Goal: Check status: Check status

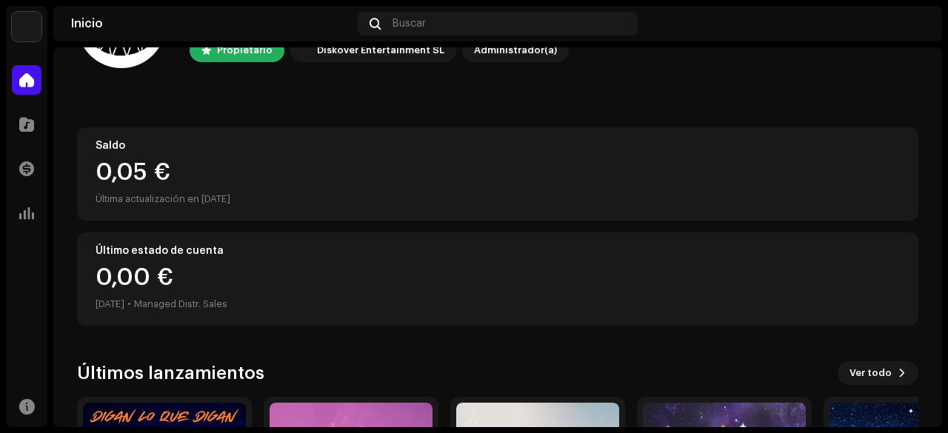
scroll to position [297, 0]
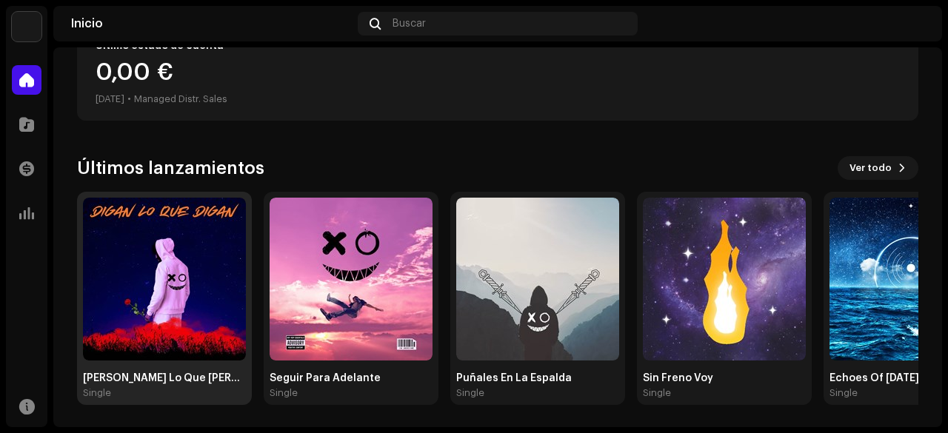
click at [180, 310] on img at bounding box center [164, 279] width 163 height 163
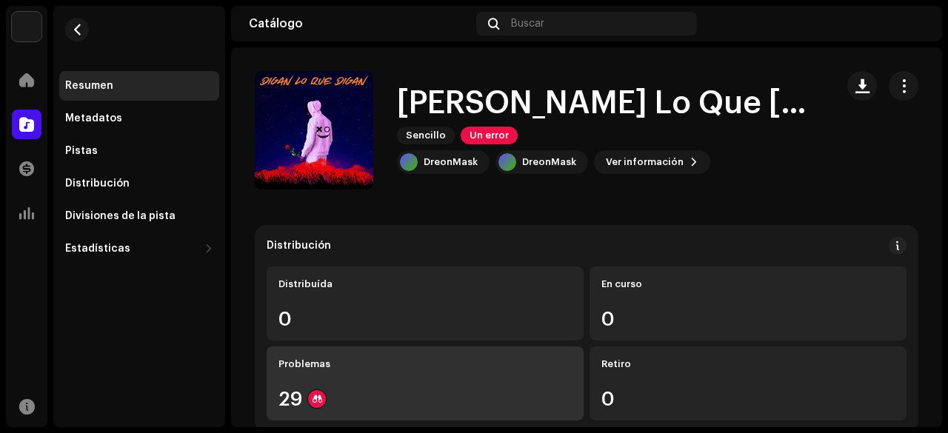
click at [360, 398] on div "29" at bounding box center [424, 398] width 293 height 19
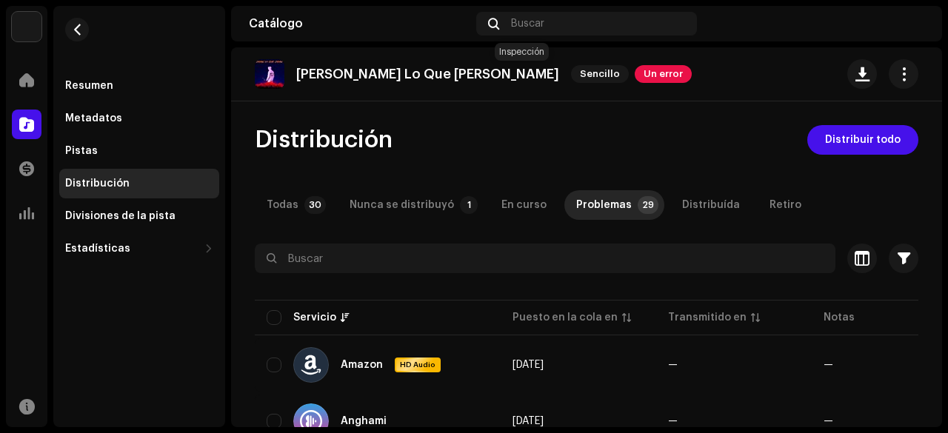
click at [635, 69] on span "Un error" at bounding box center [663, 74] width 57 height 18
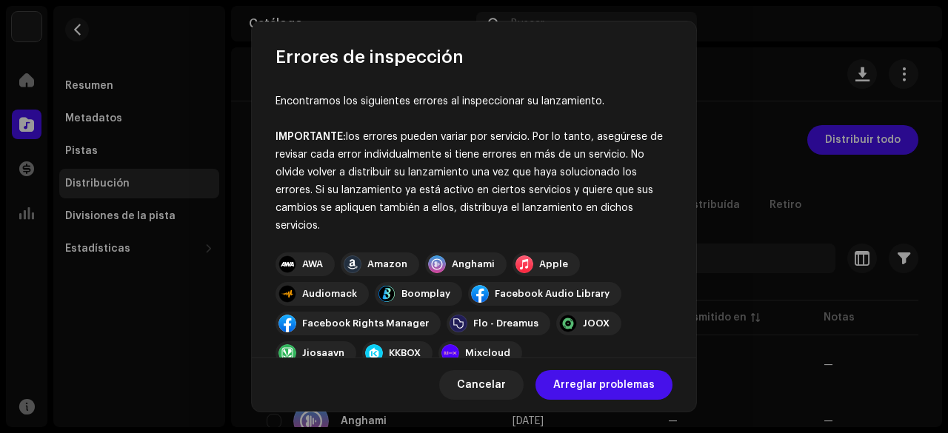
scroll to position [256, 0]
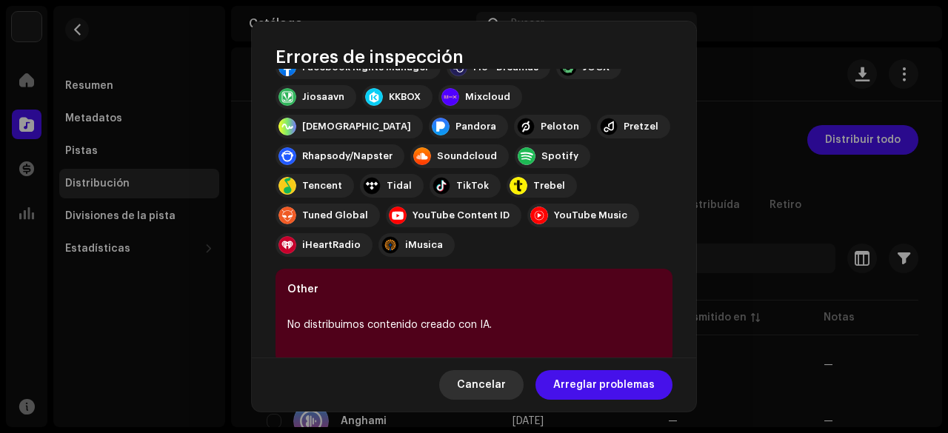
click at [481, 392] on span "Cancelar" at bounding box center [481, 385] width 49 height 30
